Goal: Navigation & Orientation: Find specific page/section

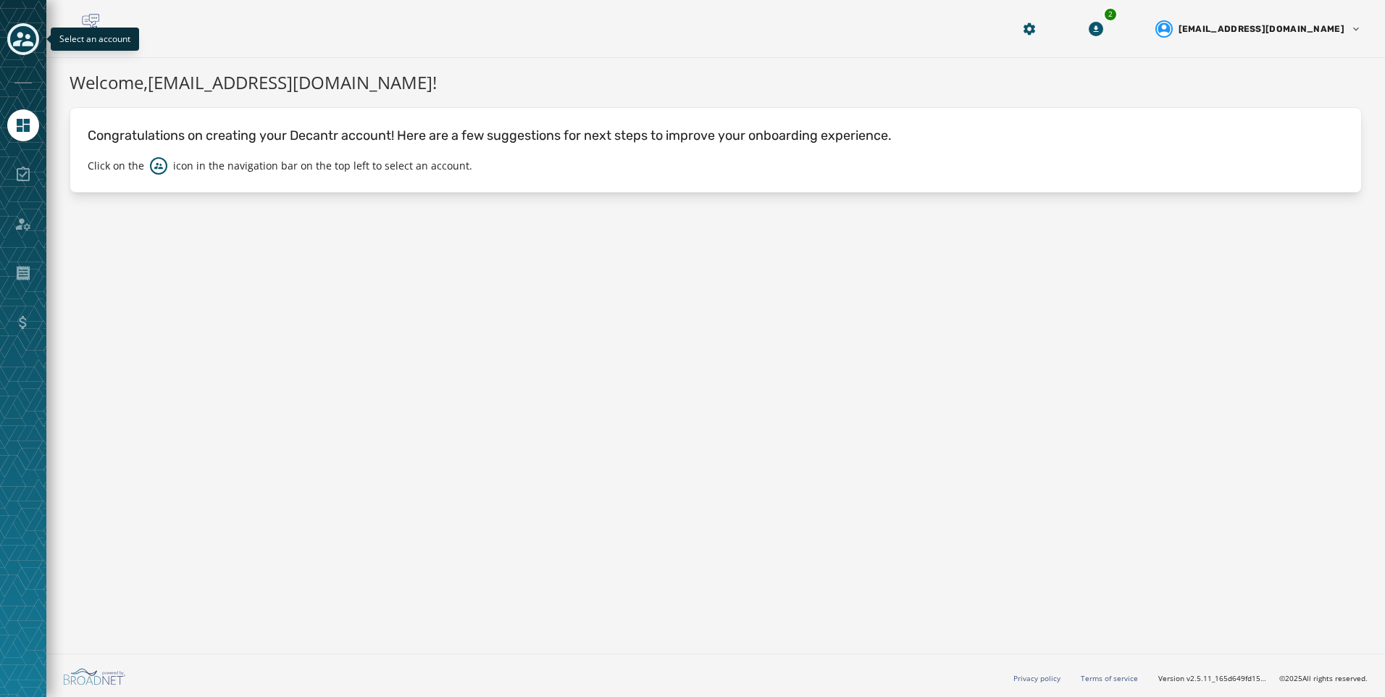
click at [23, 38] on icon "Toggle account select drawer" at bounding box center [23, 39] width 20 height 20
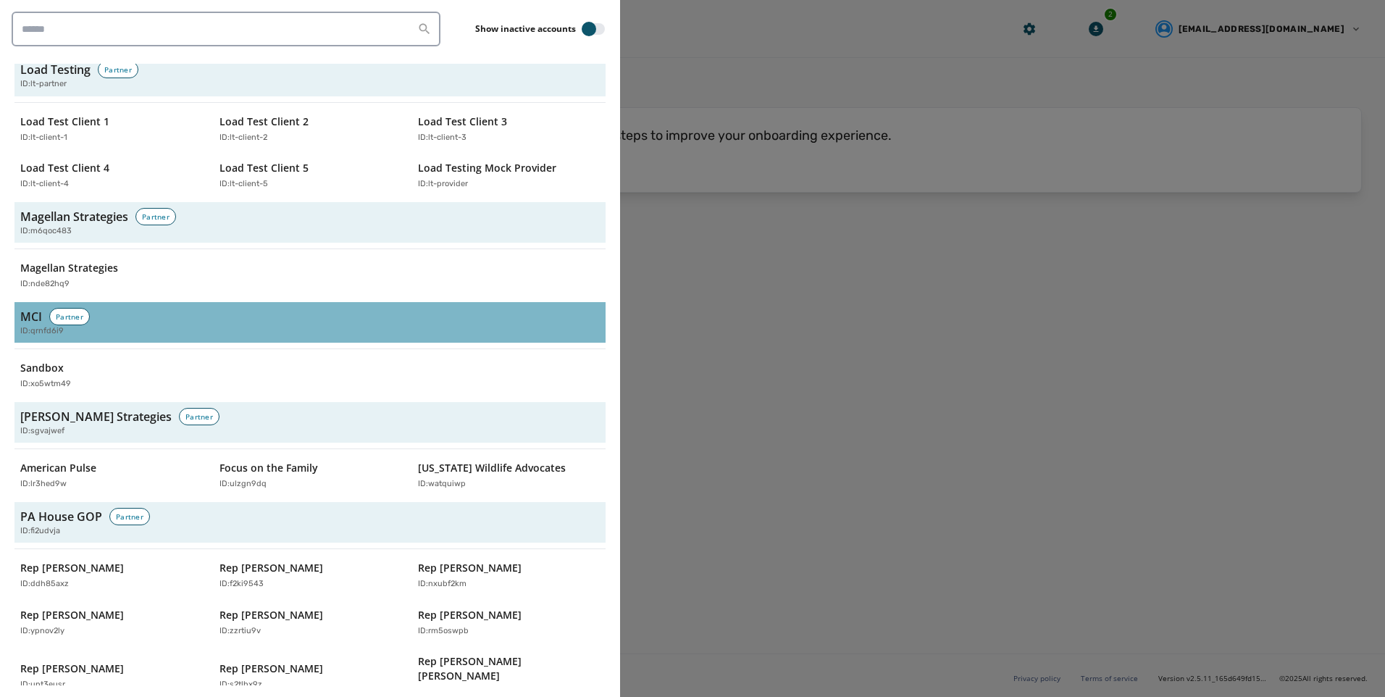
scroll to position [2969, 0]
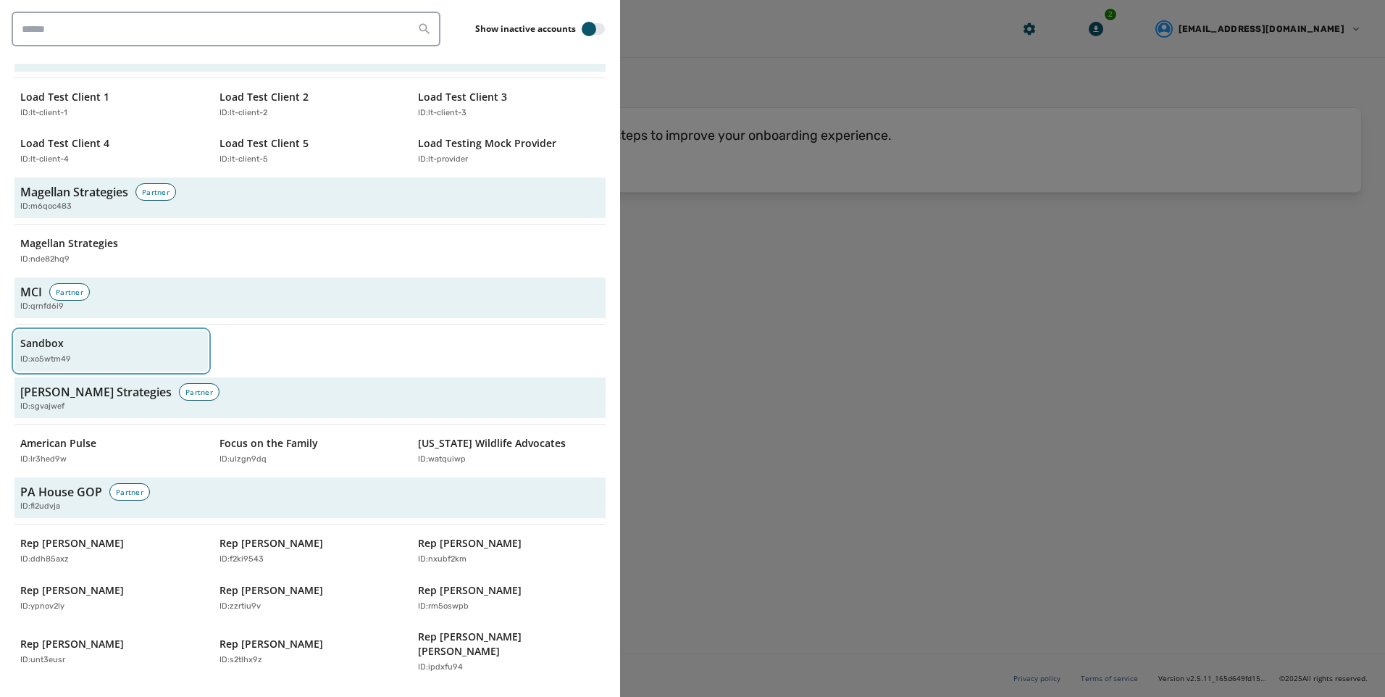
click at [92, 353] on div "ID: xo5wtm49" at bounding box center [103, 359] width 167 height 12
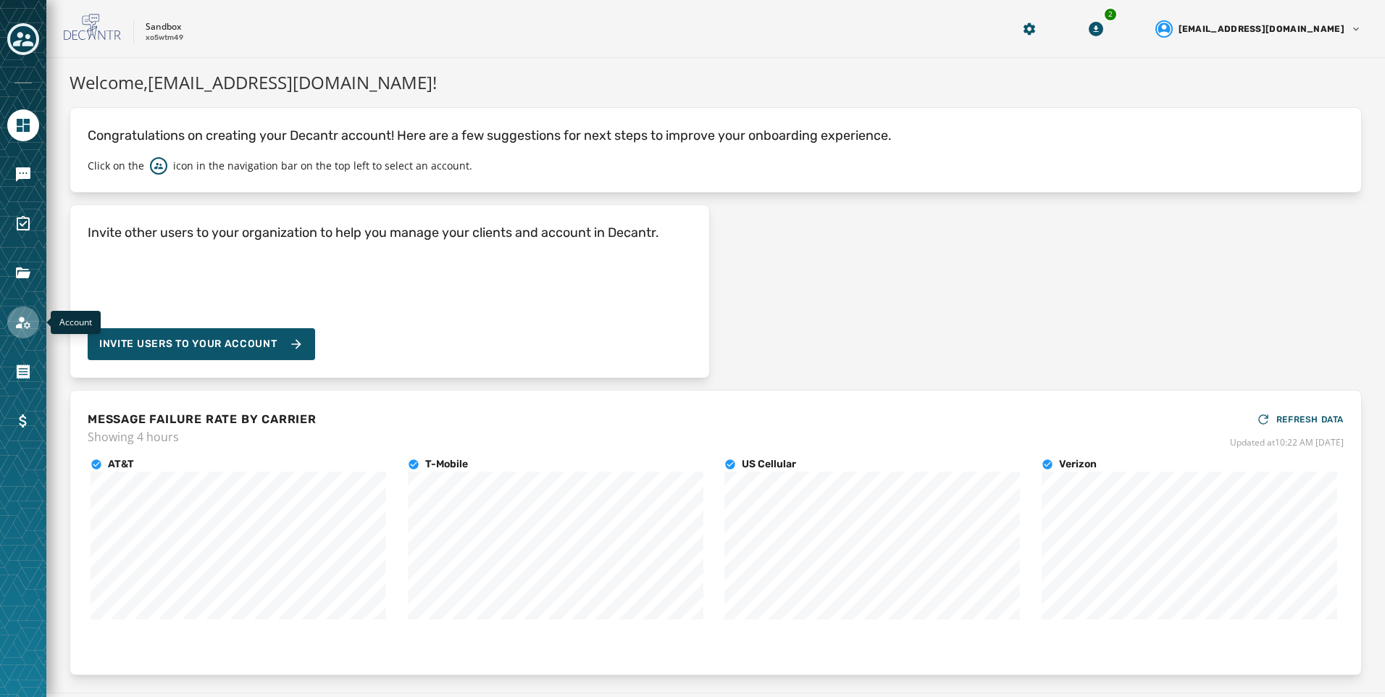
click at [35, 316] on link "Navigate to Account" at bounding box center [23, 322] width 32 height 32
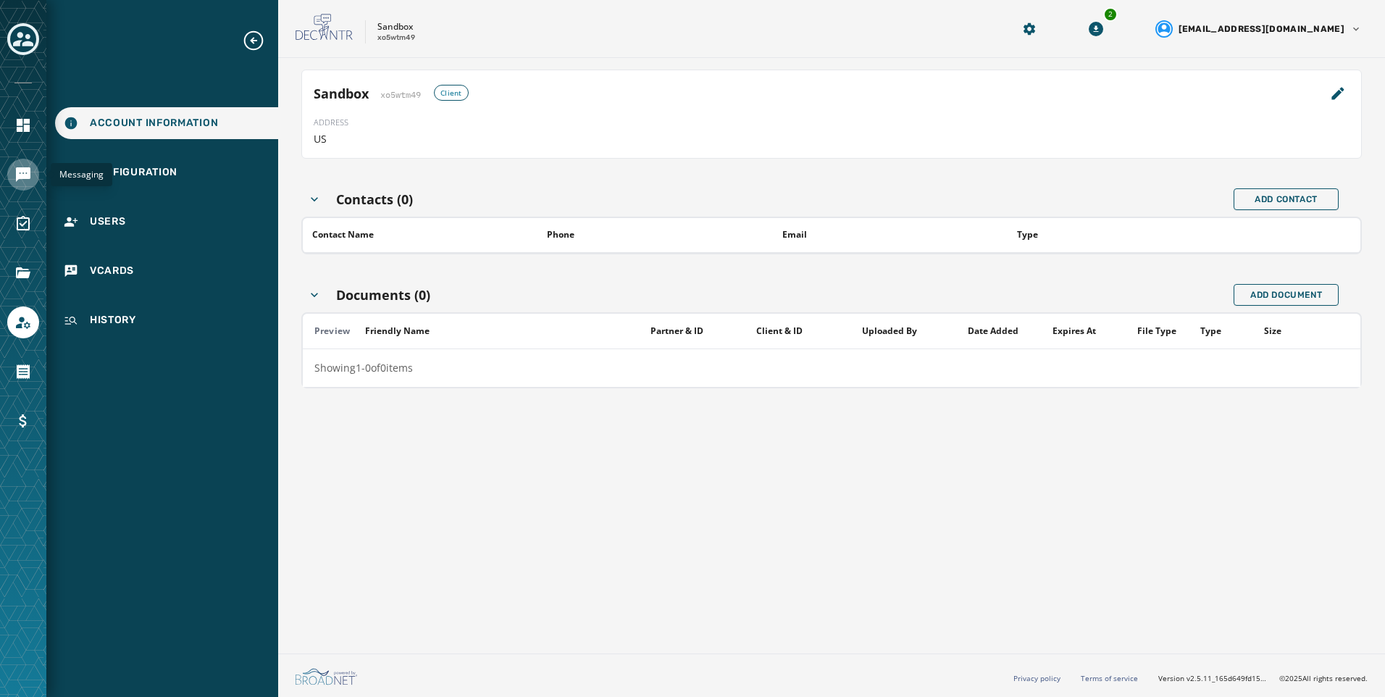
click at [37, 172] on link "Navigate to Messaging" at bounding box center [23, 175] width 32 height 32
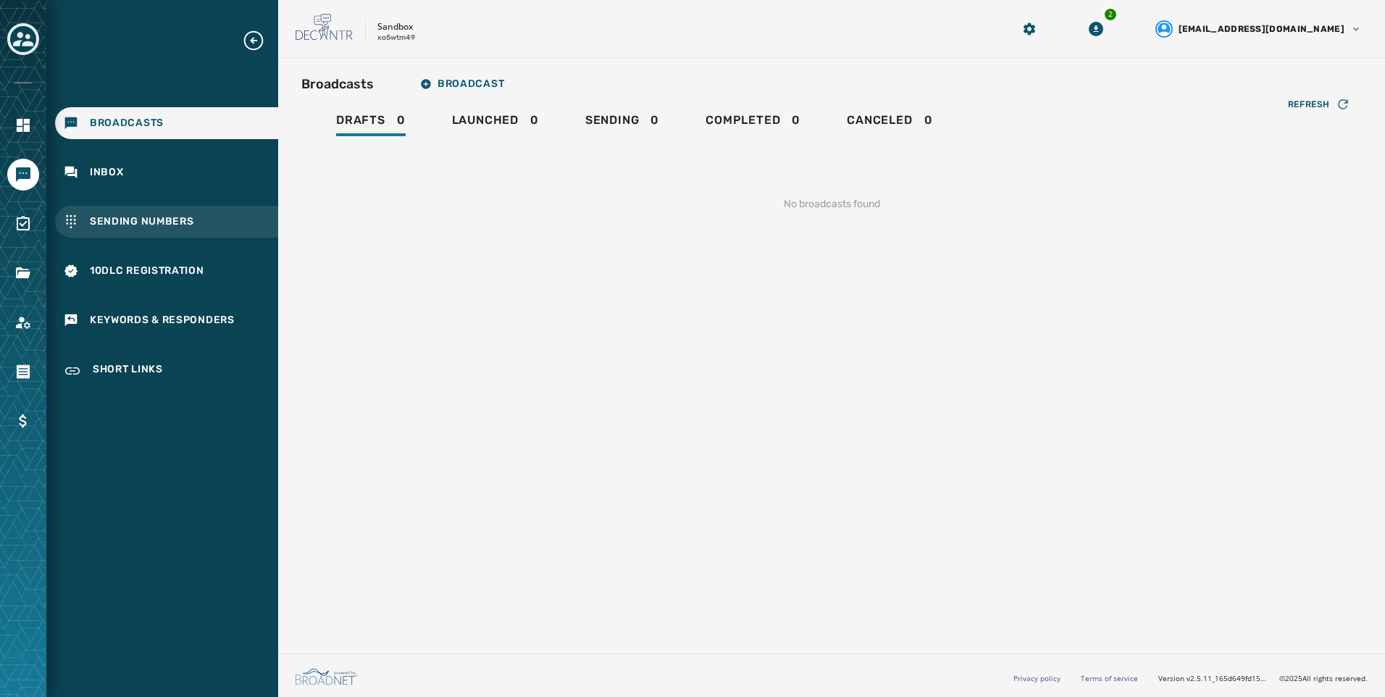
click at [117, 218] on span "Sending Numbers" at bounding box center [142, 221] width 104 height 14
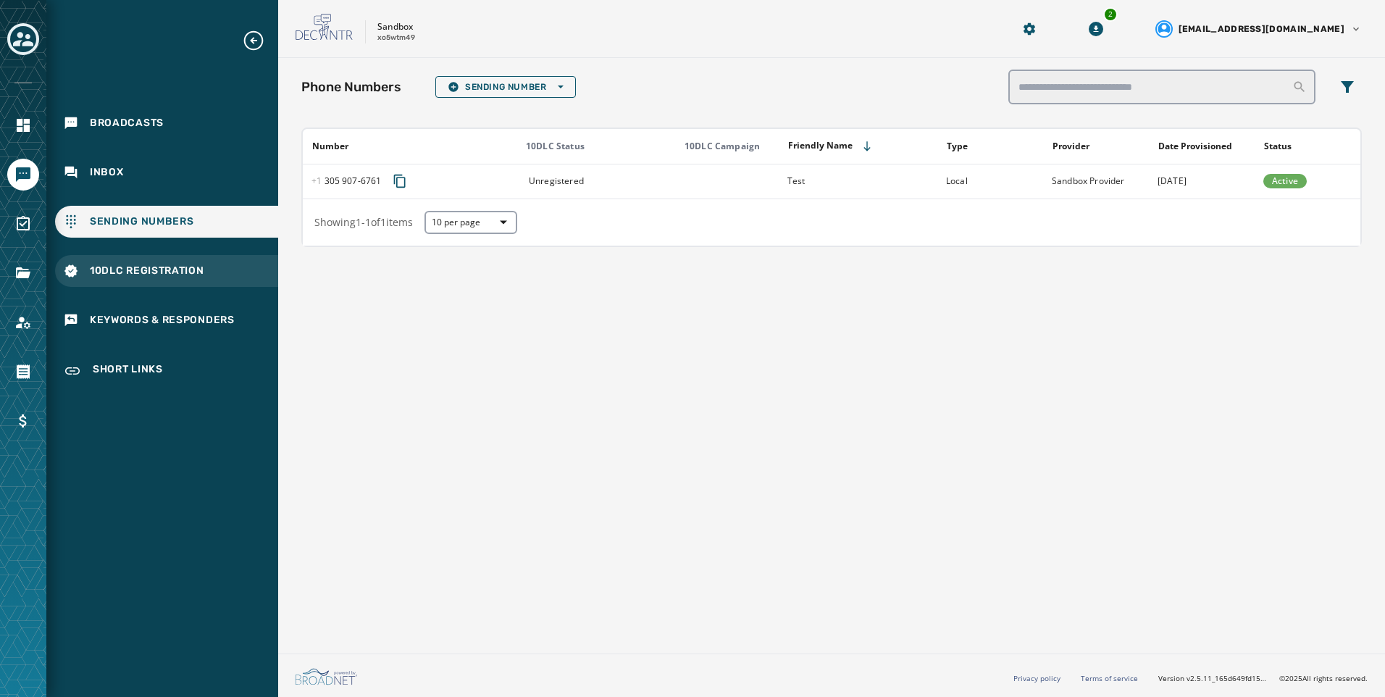
click at [128, 261] on div "10DLC Registration" at bounding box center [166, 271] width 223 height 32
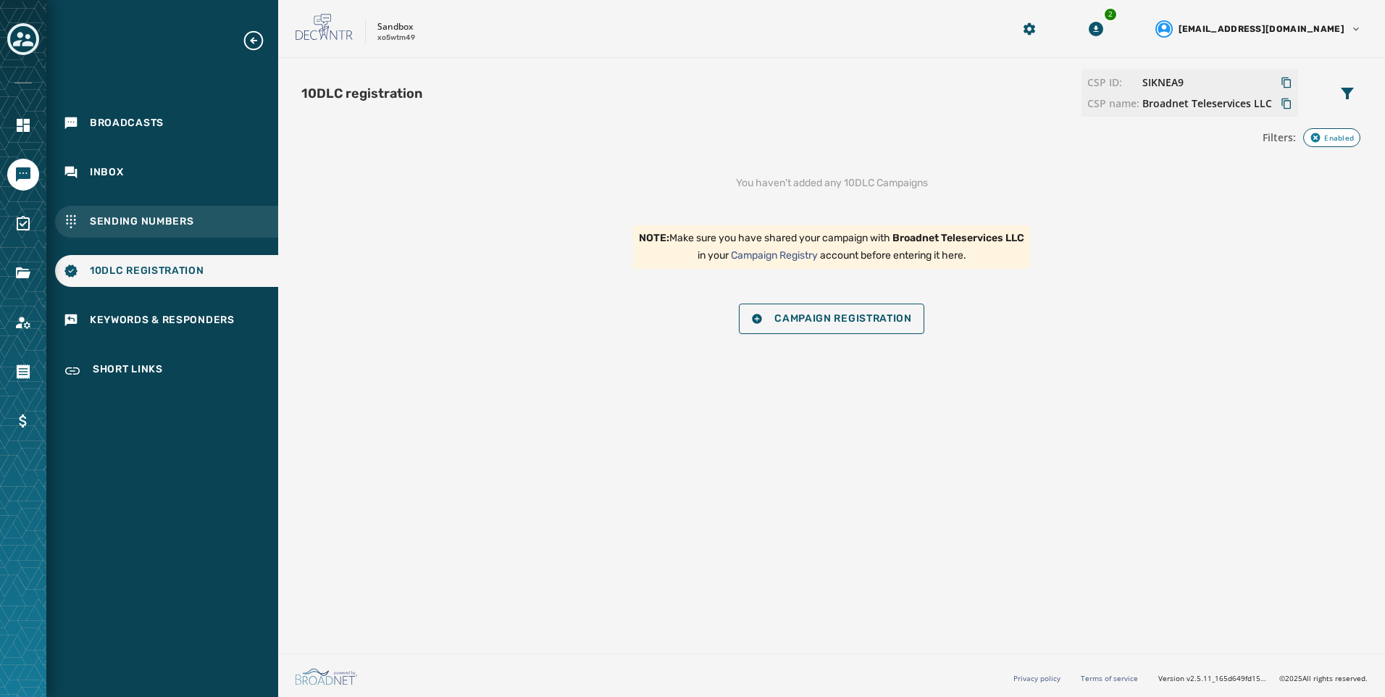
click at [146, 222] on span "Sending Numbers" at bounding box center [142, 221] width 104 height 14
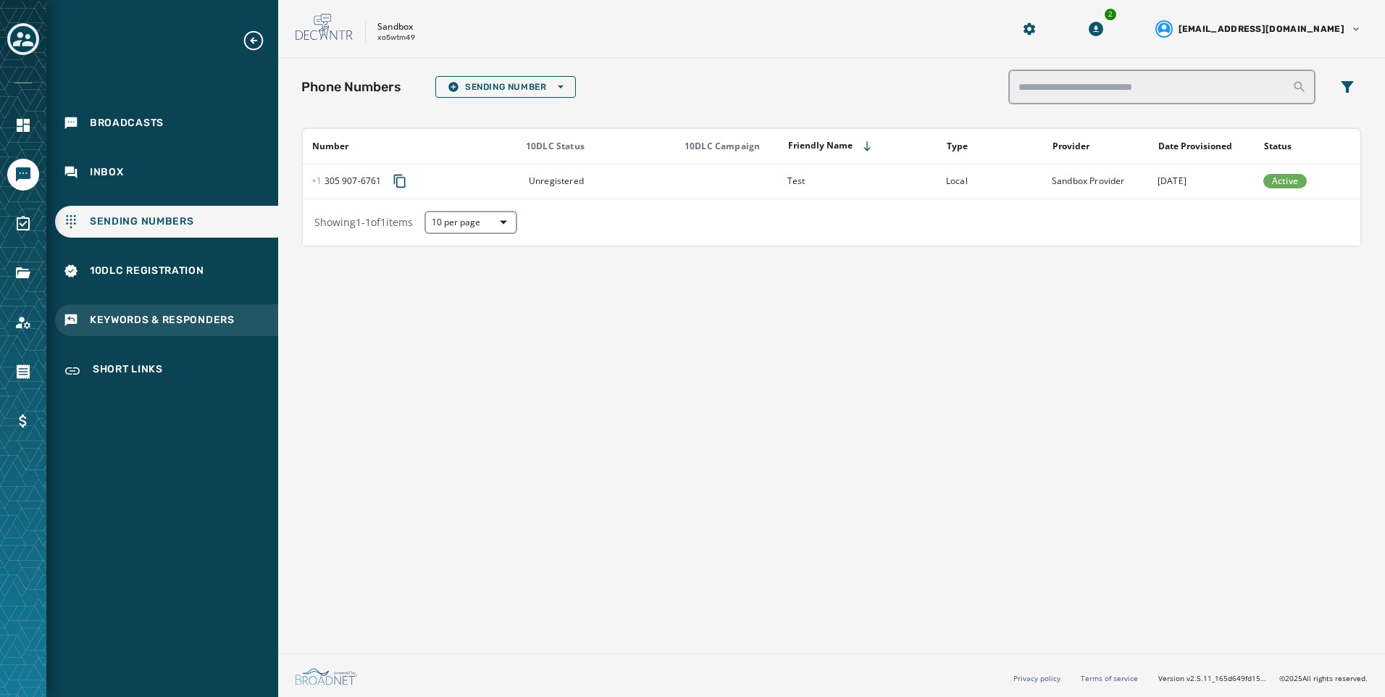
click at [151, 322] on span "Keywords & Responders" at bounding box center [162, 320] width 145 height 14
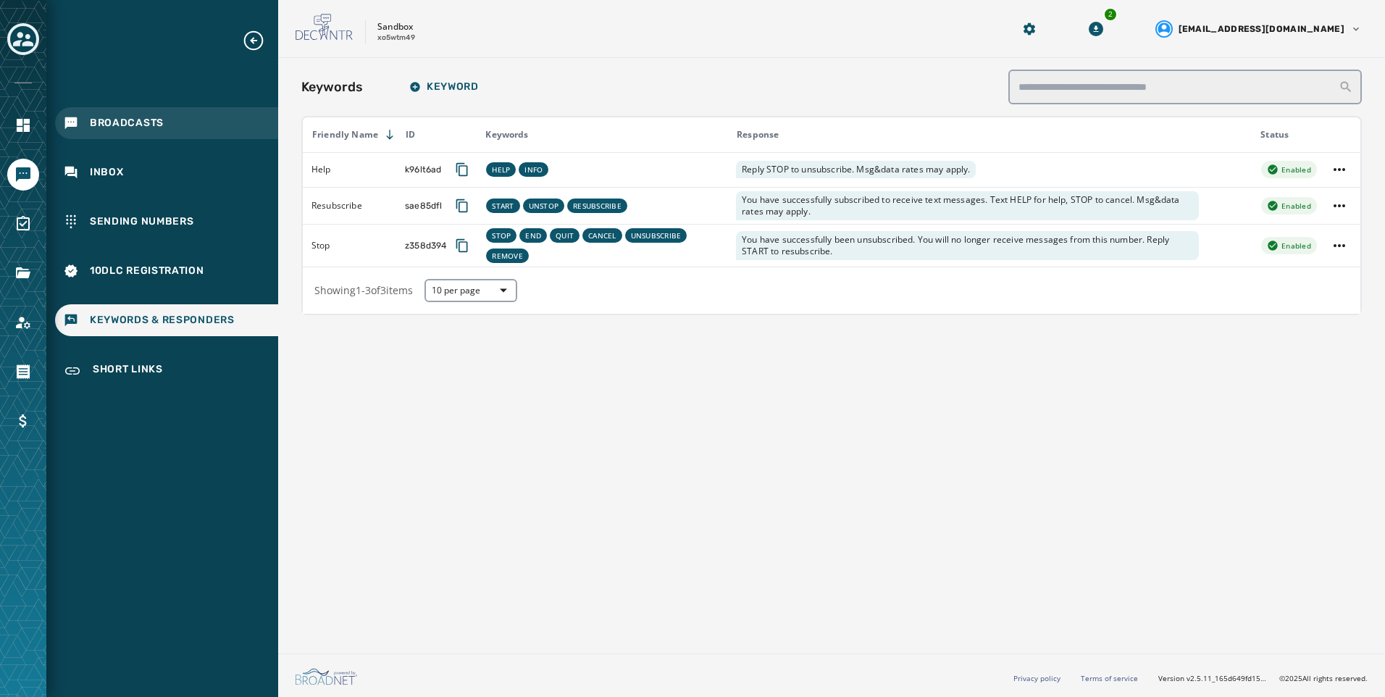
click at [220, 135] on div "Broadcasts" at bounding box center [166, 123] width 223 height 32
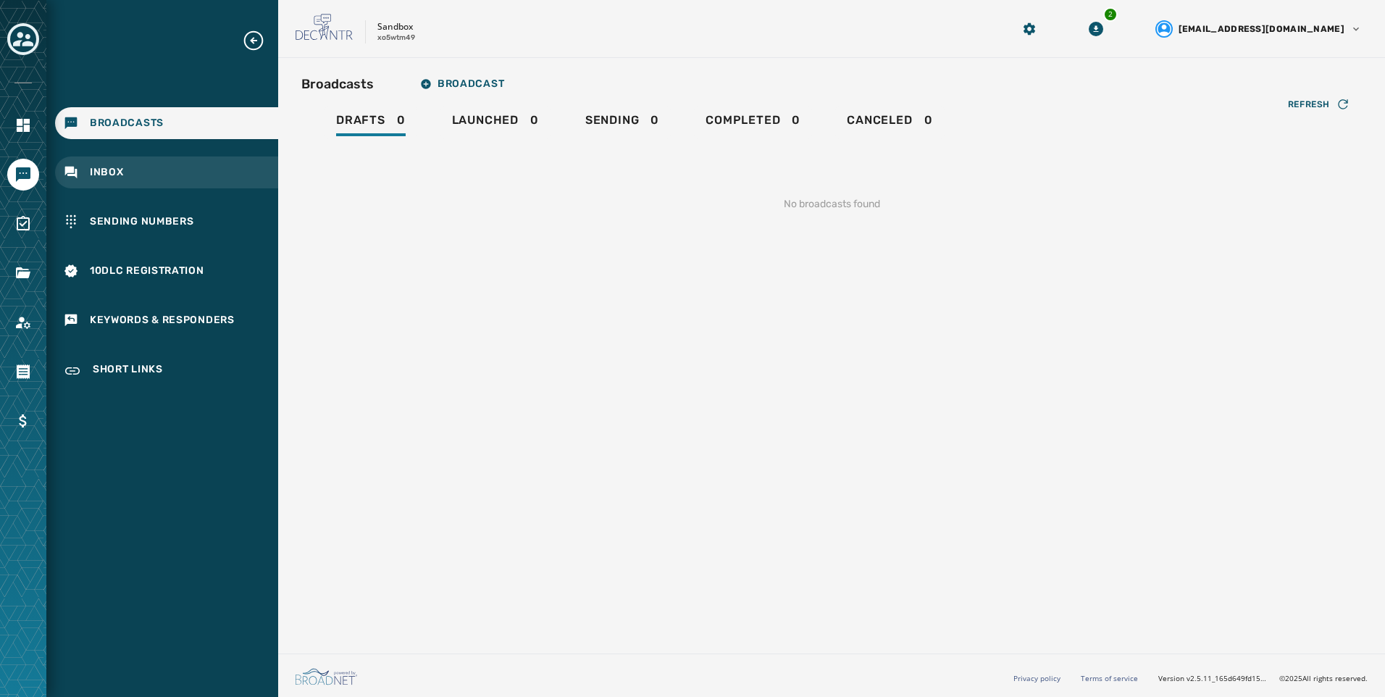
click at [221, 177] on div "Inbox" at bounding box center [166, 172] width 223 height 32
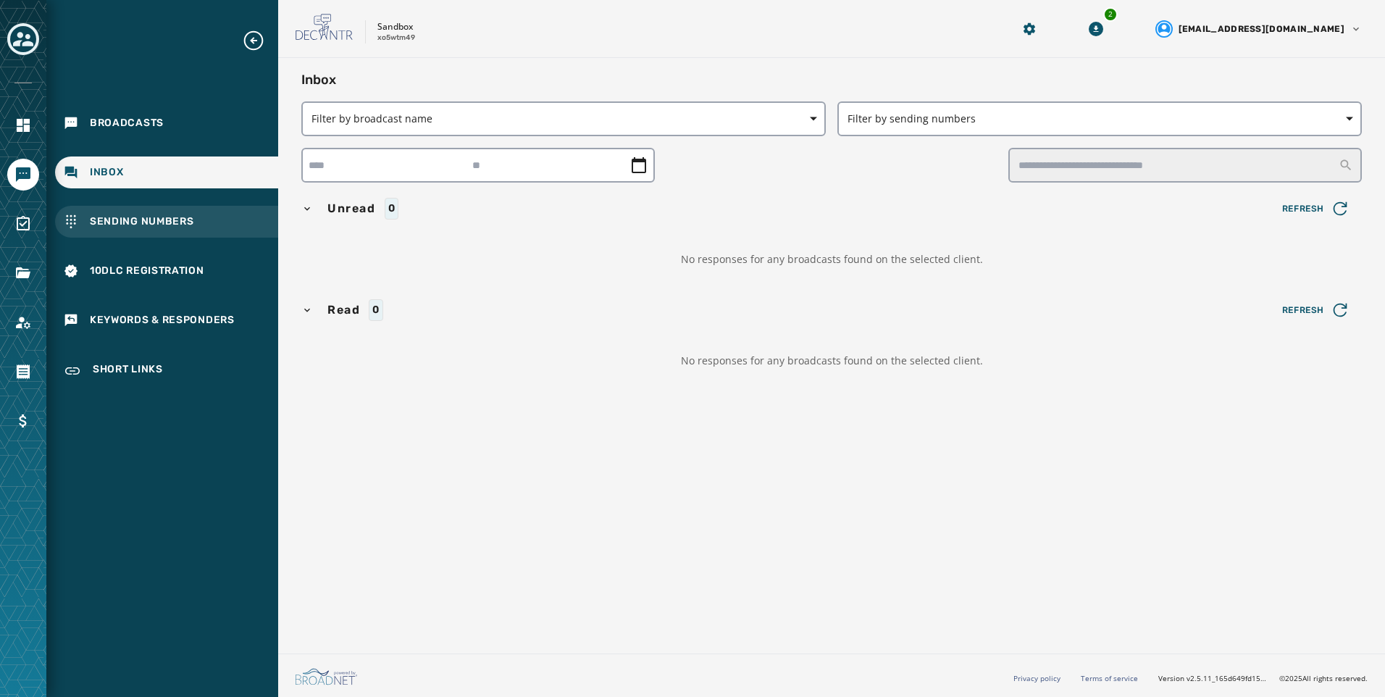
click at [230, 209] on div "Sending Numbers" at bounding box center [166, 222] width 223 height 32
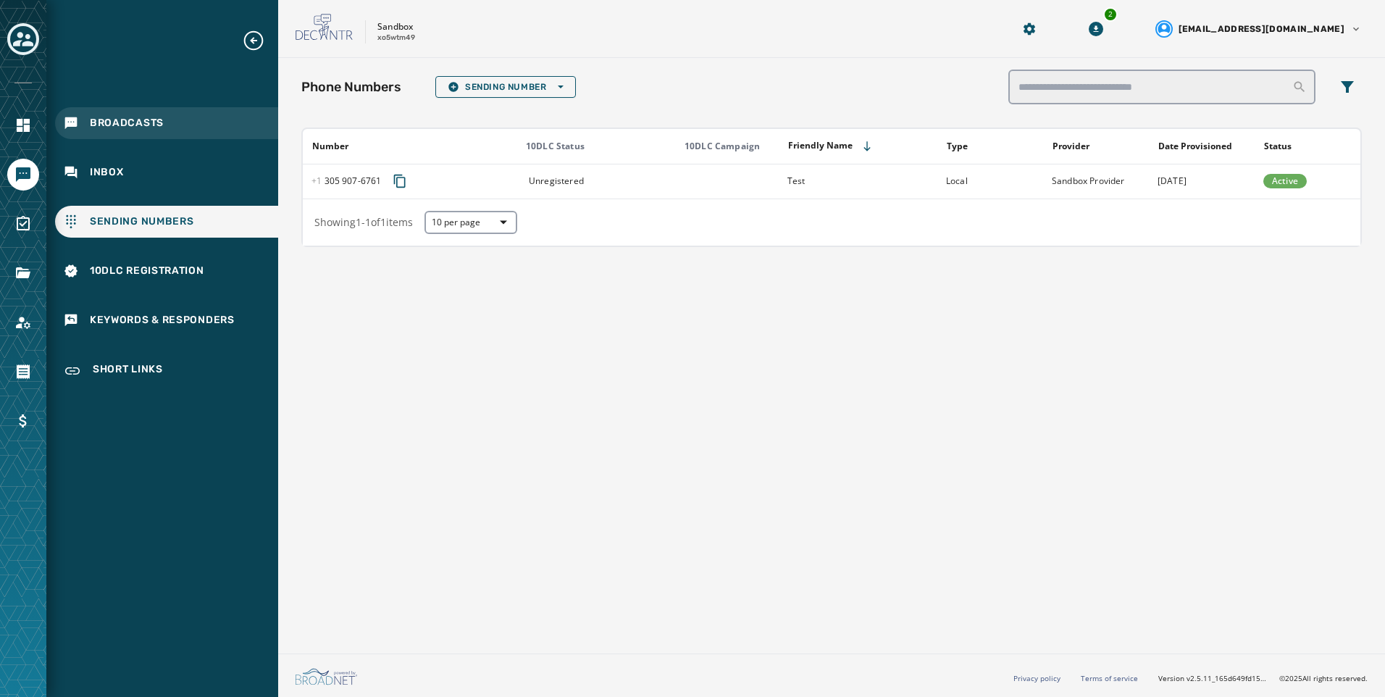
click at [154, 122] on span "Broadcasts" at bounding box center [127, 123] width 74 height 14
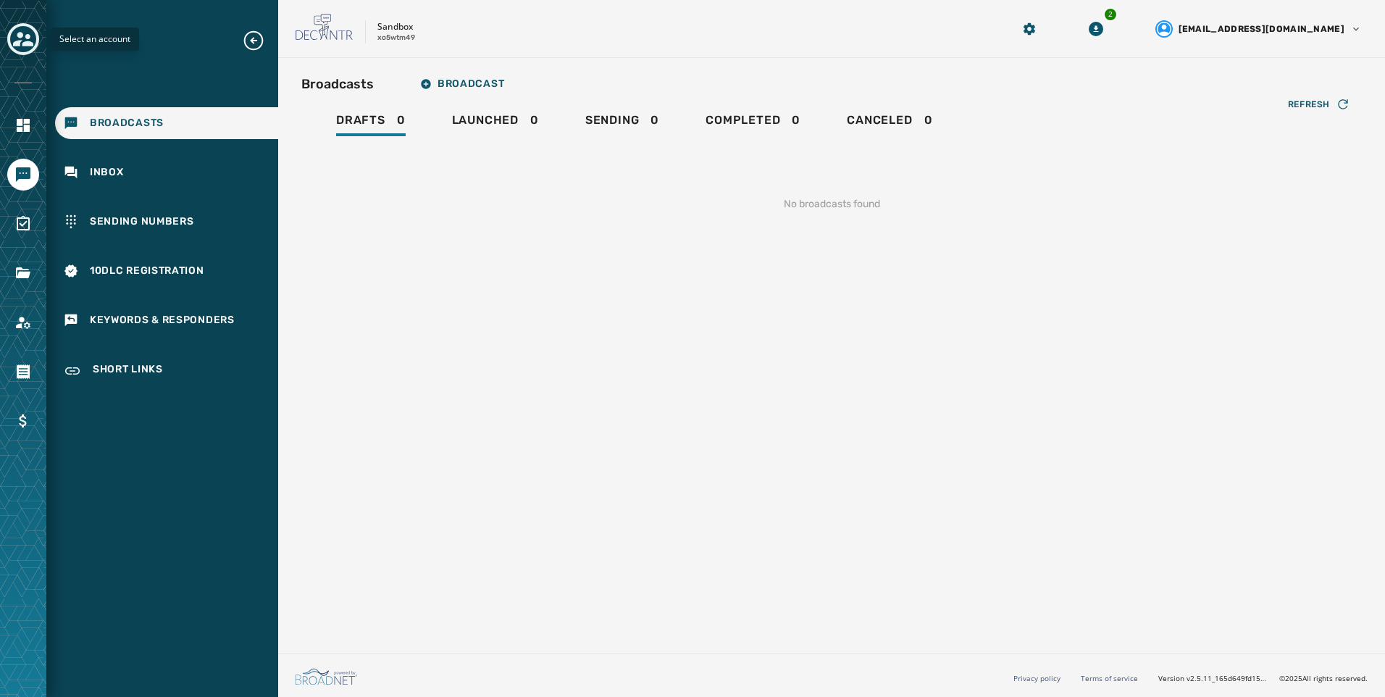
click at [34, 42] on div "Toggle account select drawer" at bounding box center [23, 39] width 26 height 26
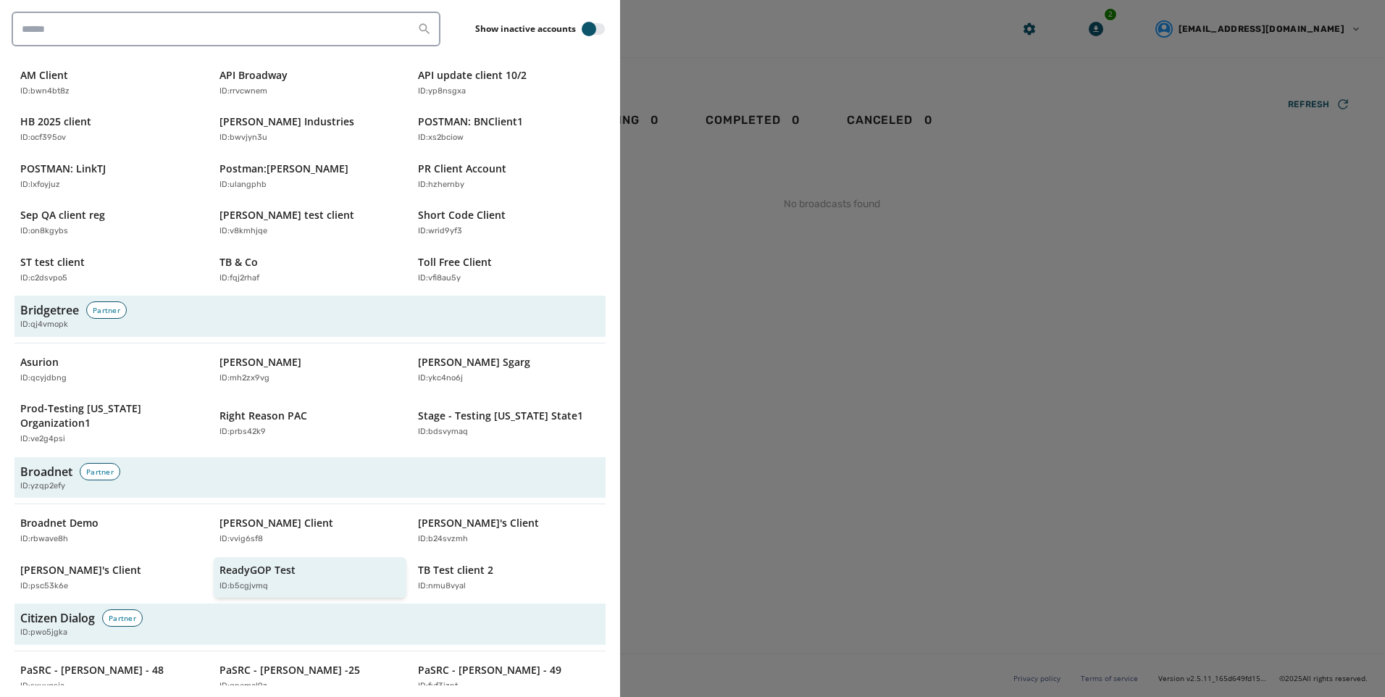
scroll to position [435, 0]
